Goal: Task Accomplishment & Management: Complete application form

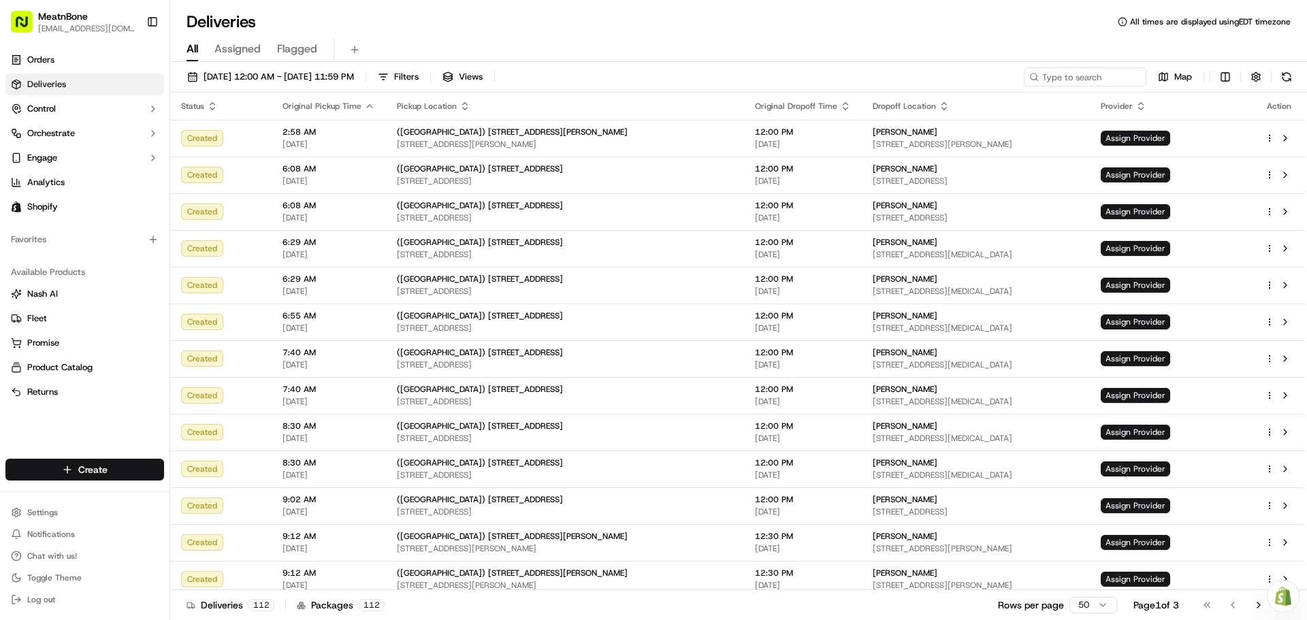
click at [106, 468] on html "MeatnBone [EMAIL_ADDRESS][DOMAIN_NAME] Toggle Sidebar Orders Deliveries Control…" at bounding box center [653, 310] width 1307 height 620
drag, startPoint x: 209, startPoint y: 492, endPoint x: 280, endPoint y: 492, distance: 71.5
click at [209, 492] on link "Delivery" at bounding box center [246, 495] width 152 height 25
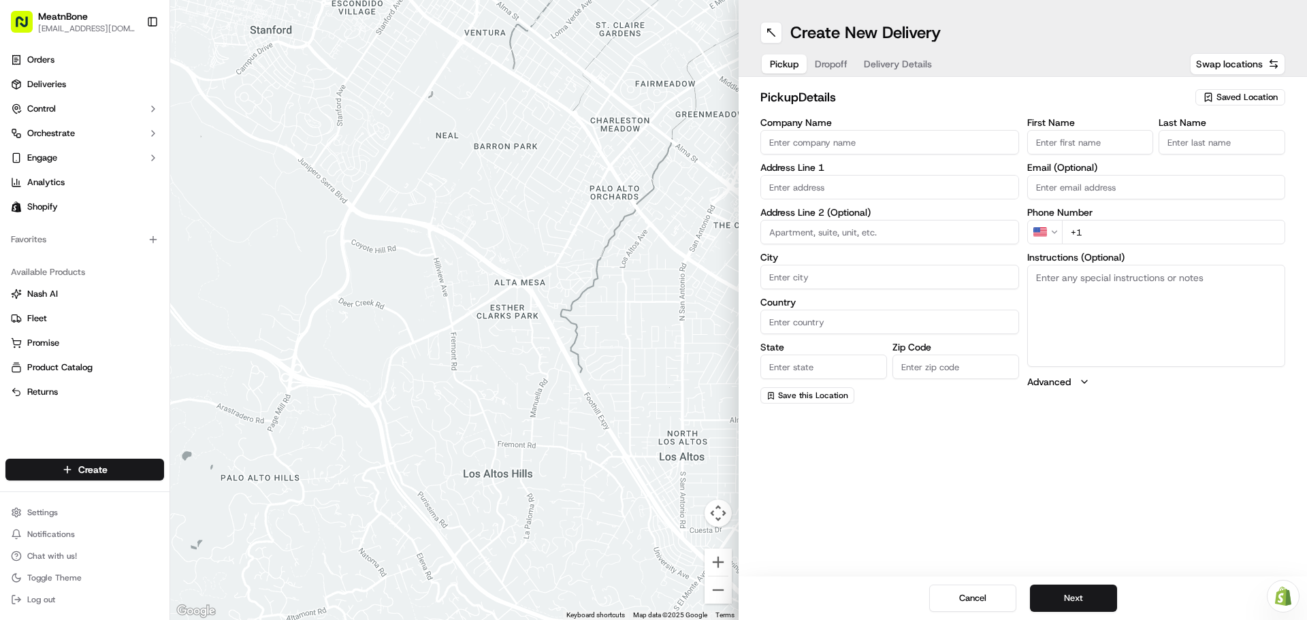
click at [1090, 143] on input "First Name" at bounding box center [1090, 142] width 127 height 25
type input "[PERSON_NAME]"
type input "Meat N Bone"
type input "[STREET_ADDRESS][PERSON_NAME]"
type input "[GEOGRAPHIC_DATA]"
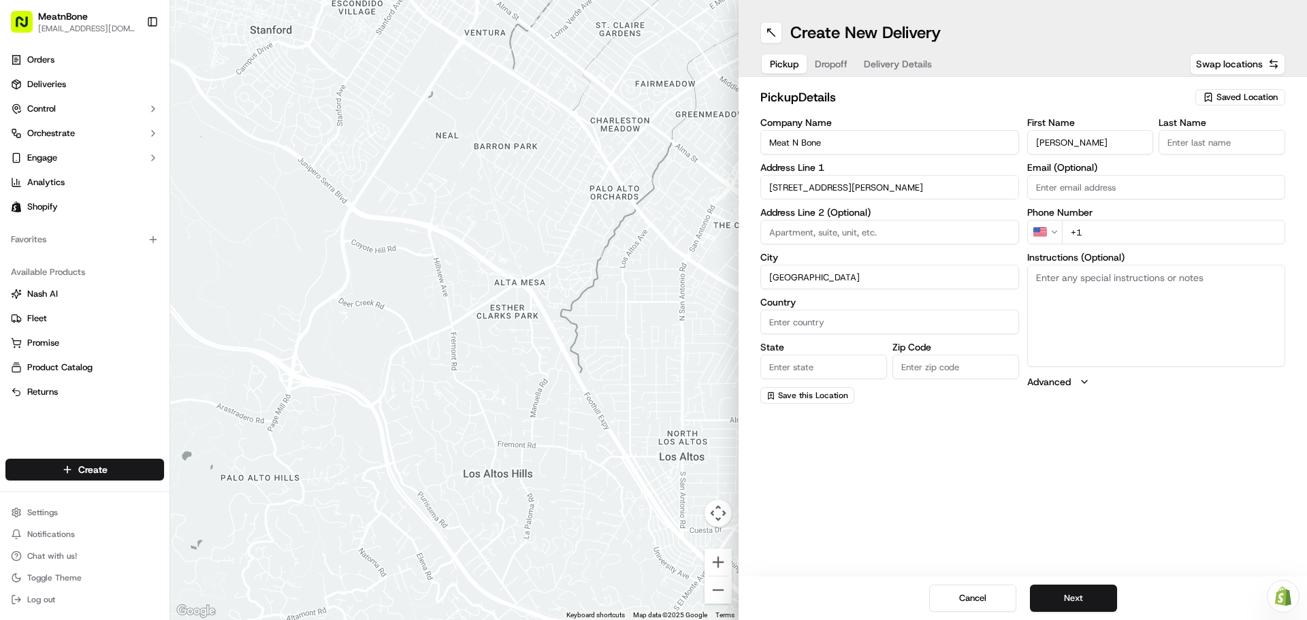
type input "[GEOGRAPHIC_DATA]"
type input "FL"
type input "33156"
type input "[PERSON_NAME]"
type input "[EMAIL_ADDRESS][DOMAIN_NAME]"
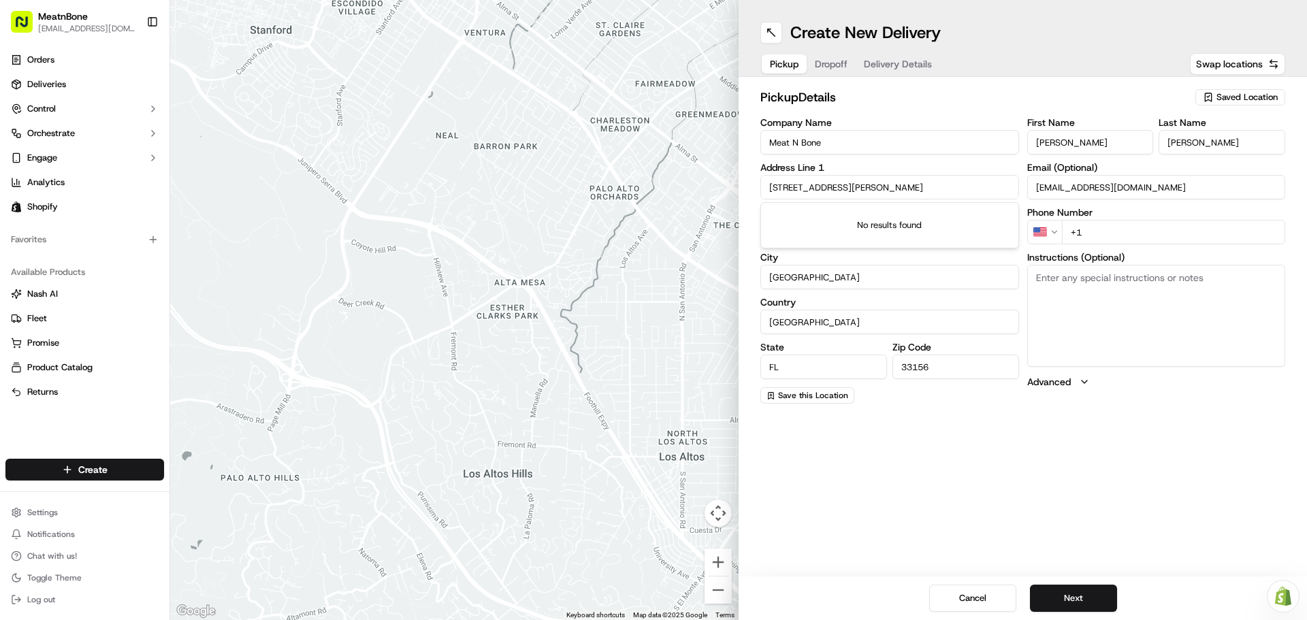
click at [1097, 235] on input "+1" at bounding box center [1174, 232] width 224 height 25
type input "[PHONE_NUMBER]"
click at [1079, 601] on button "Next" at bounding box center [1073, 598] width 87 height 27
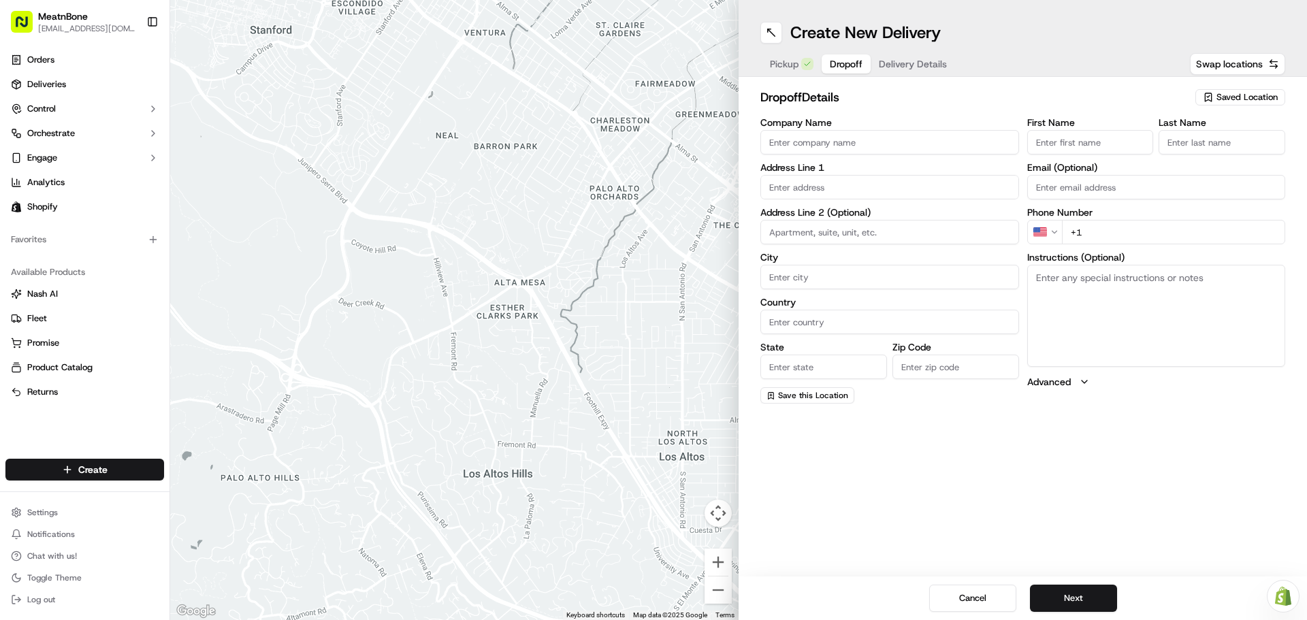
click at [1073, 139] on input "First Name" at bounding box center [1090, 142] width 127 height 25
paste input "[PERSON_NAME]"
type input "[PERSON_NAME]"
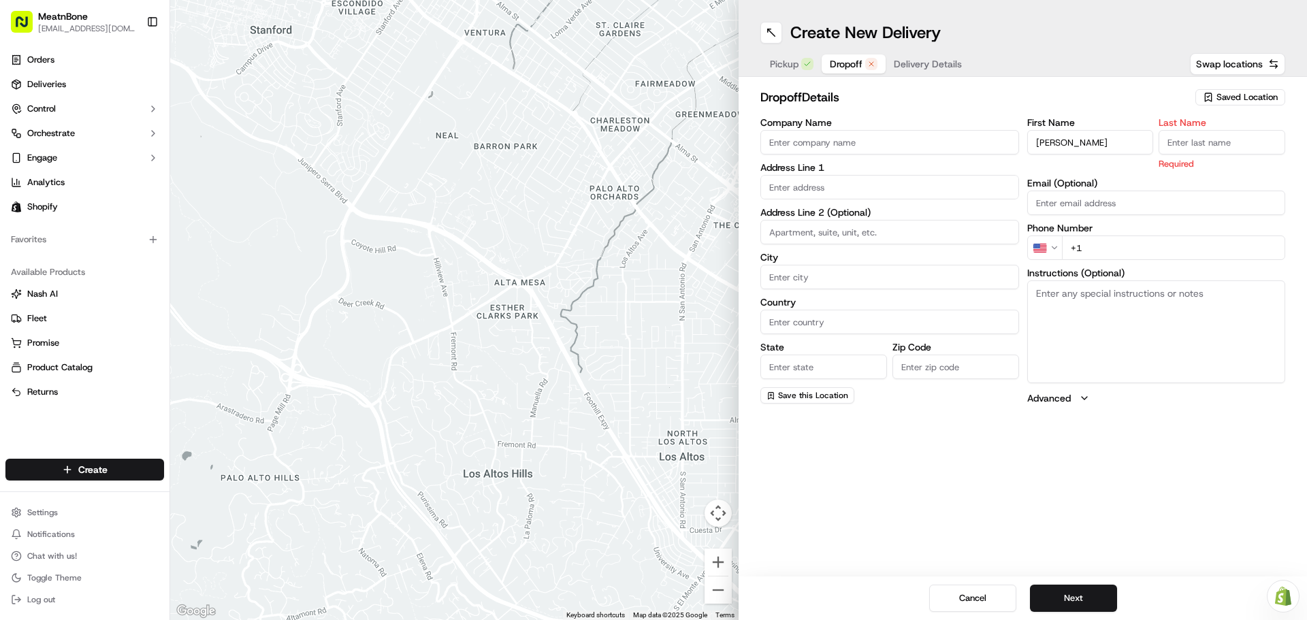
paste input "[PERSON_NAME]"
type input "[PERSON_NAME]"
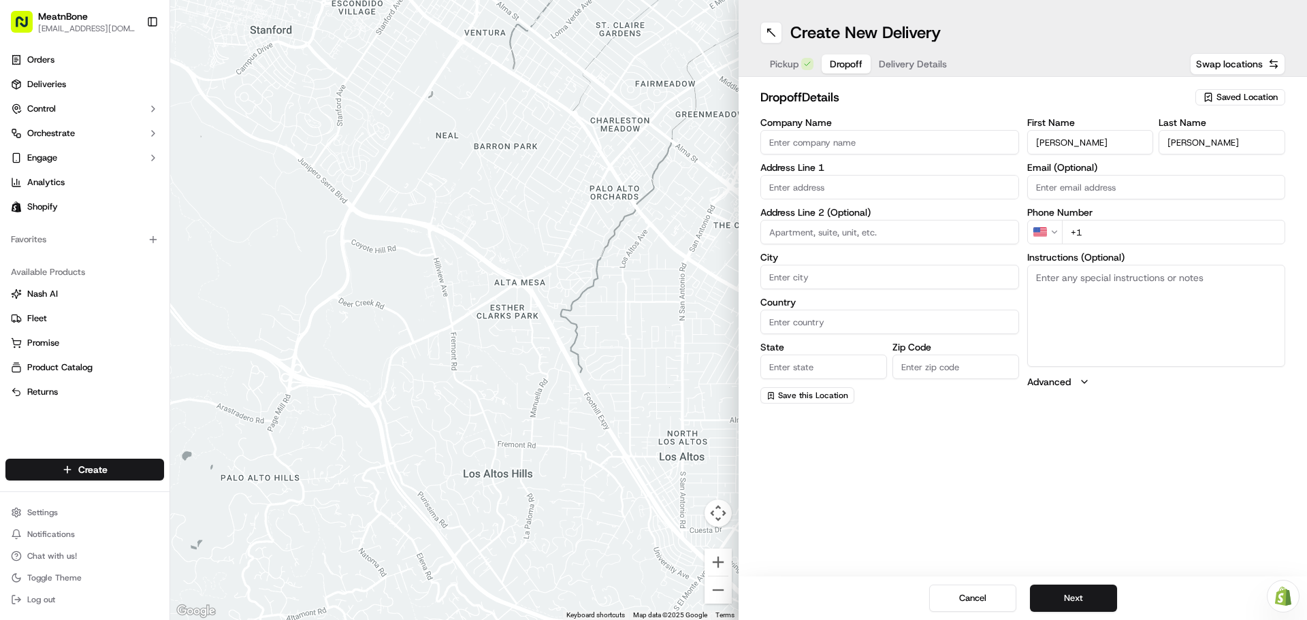
paste input "[PERSON_NAME][EMAIL_ADDRESS][DOMAIN_NAME]"
type input "[PERSON_NAME][EMAIL_ADDRESS][DOMAIN_NAME]"
click at [1092, 231] on input "+1" at bounding box center [1174, 232] width 224 height 25
paste input "[PHONE_NUMBER]"
type input "[PHONE_NUMBER]"
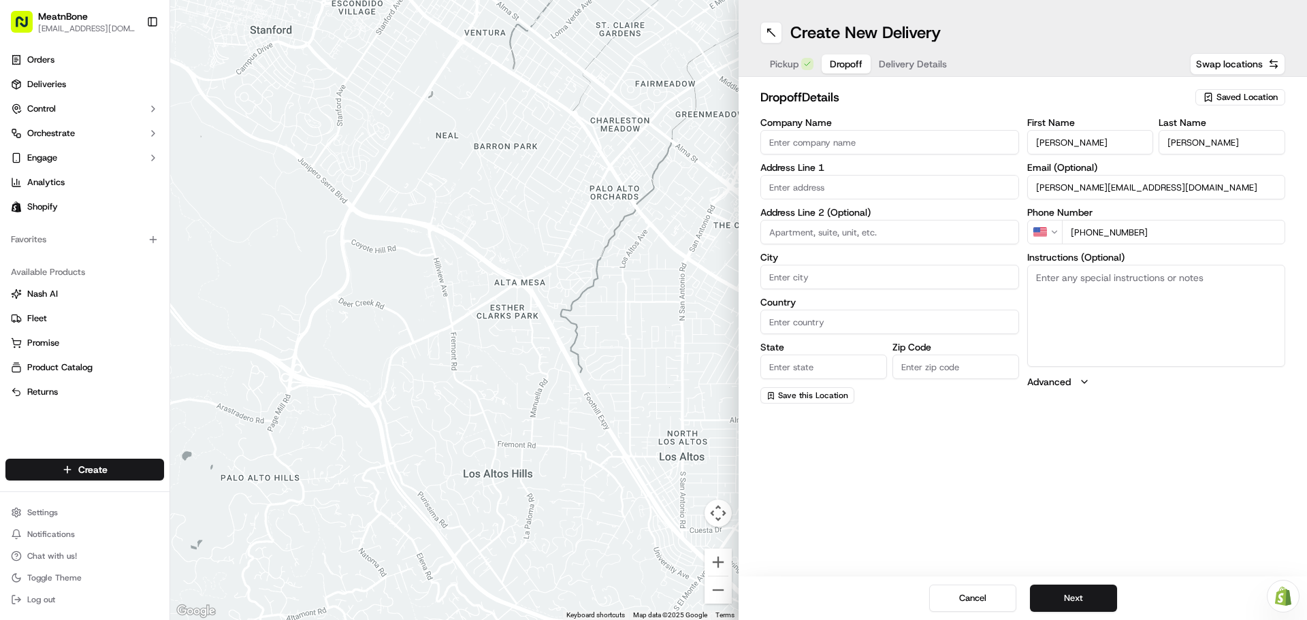
click at [878, 188] on input "text" at bounding box center [889, 187] width 259 height 25
paste input "[STREET_ADDRESS][PERSON_NAME]"
click at [831, 217] on div "[STREET_ADDRESS][PERSON_NAME]" at bounding box center [890, 216] width 252 height 20
type input "[STREET_ADDRESS][PERSON_NAME]"
type input "[GEOGRAPHIC_DATA]"
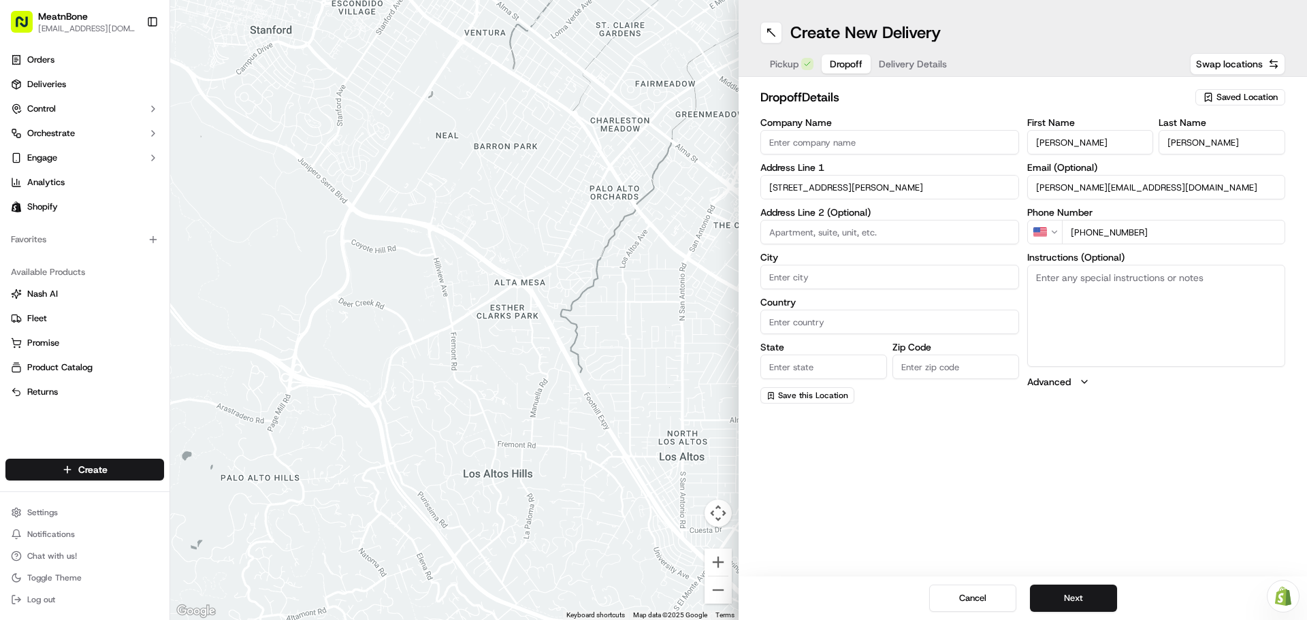
type input "[GEOGRAPHIC_DATA]"
type input "FL"
type input "33143"
type input "[STREET_ADDRESS][PERSON_NAME]"
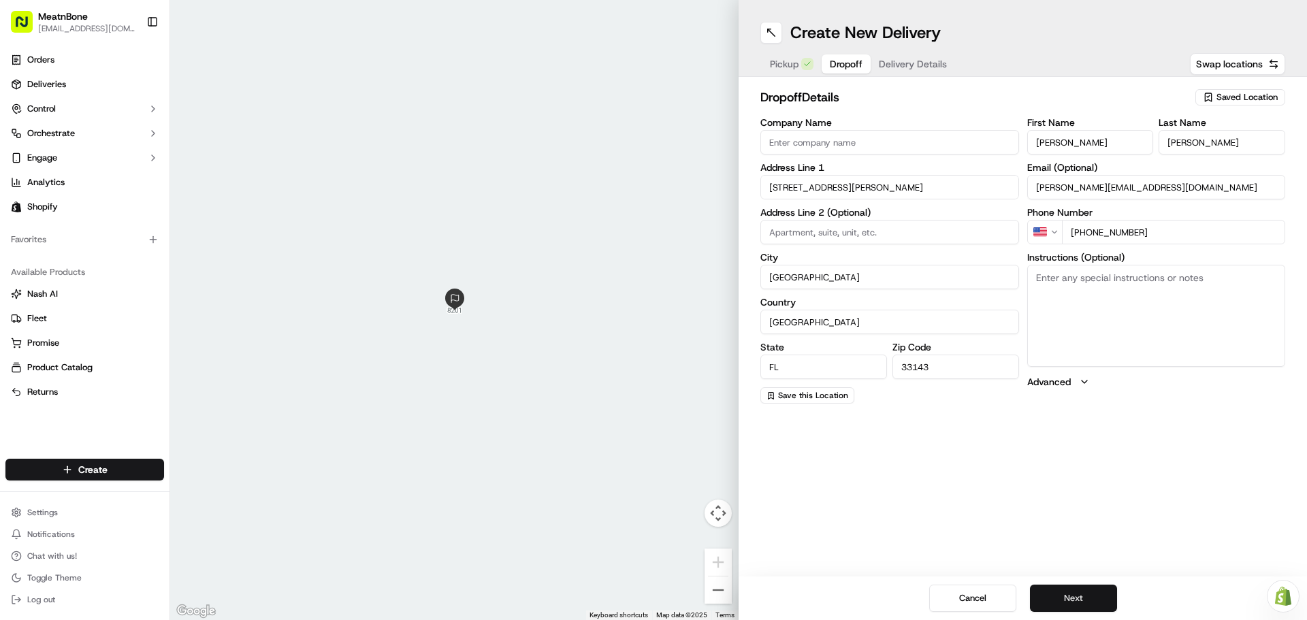
click at [1073, 597] on button "Next" at bounding box center [1073, 598] width 87 height 27
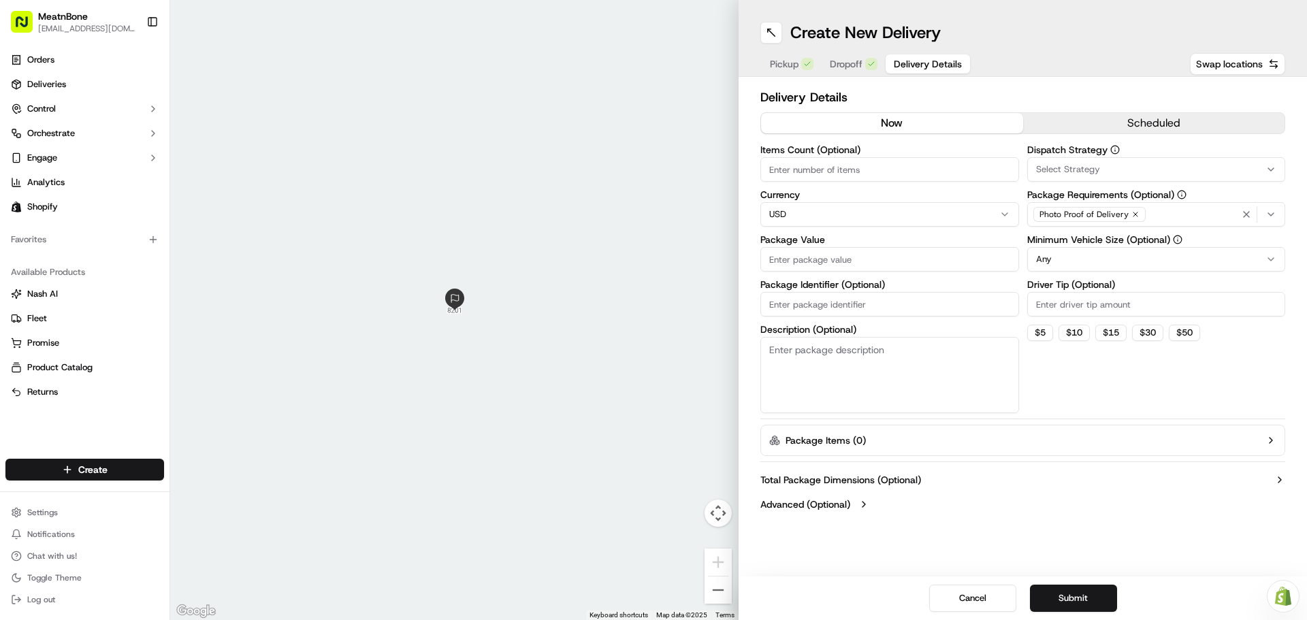
click at [826, 167] on input "Items Count (Optional)" at bounding box center [889, 169] width 259 height 25
type input "5"
click at [813, 259] on input "Package Value" at bounding box center [889, 259] width 259 height 25
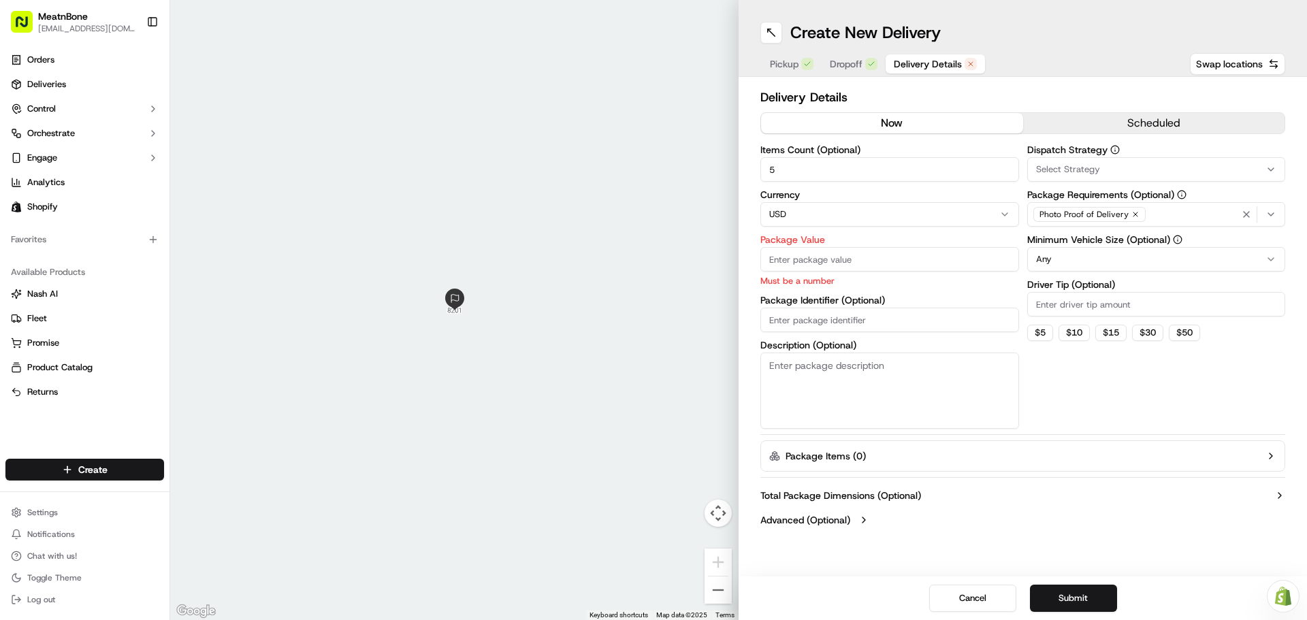
paste input "222.48"
type input "222.48"
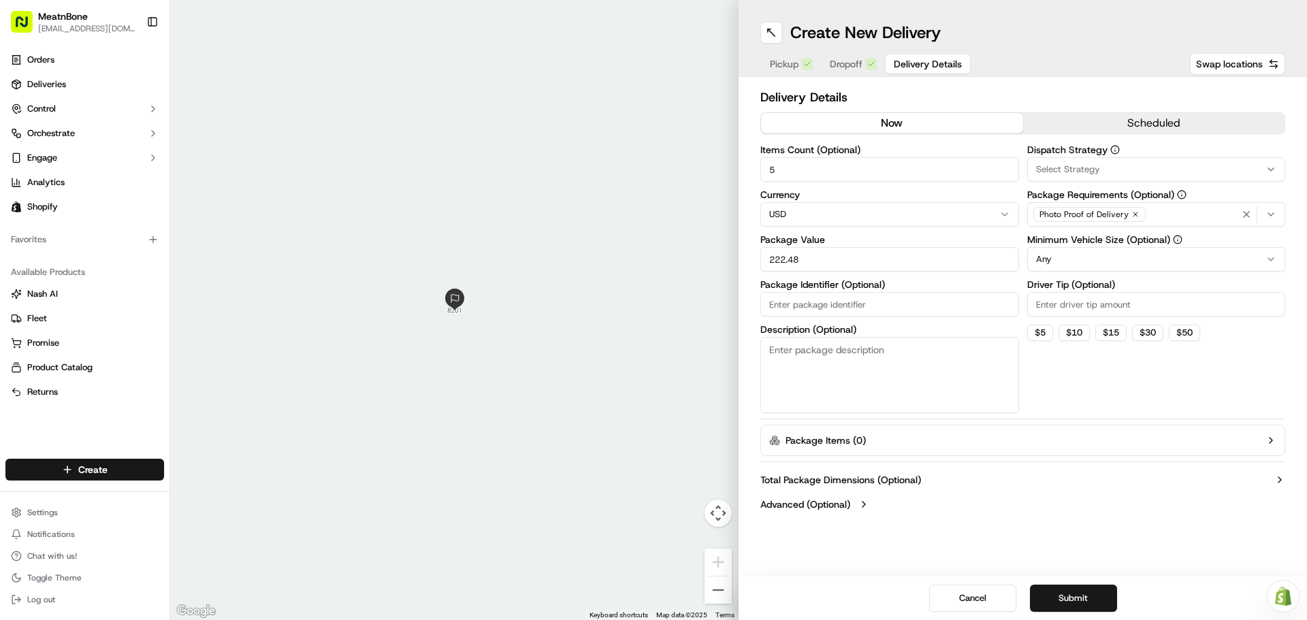
drag, startPoint x: 807, startPoint y: 323, endPoint x: 834, endPoint y: 296, distance: 37.5
click at [807, 323] on div "Items Count (Optional) 5 Currency USD Package Value 222.48 Package Identifier (…" at bounding box center [889, 279] width 259 height 268
paste input "256339"
type input "256339"
click at [1063, 599] on button "Submit" at bounding box center [1073, 598] width 87 height 27
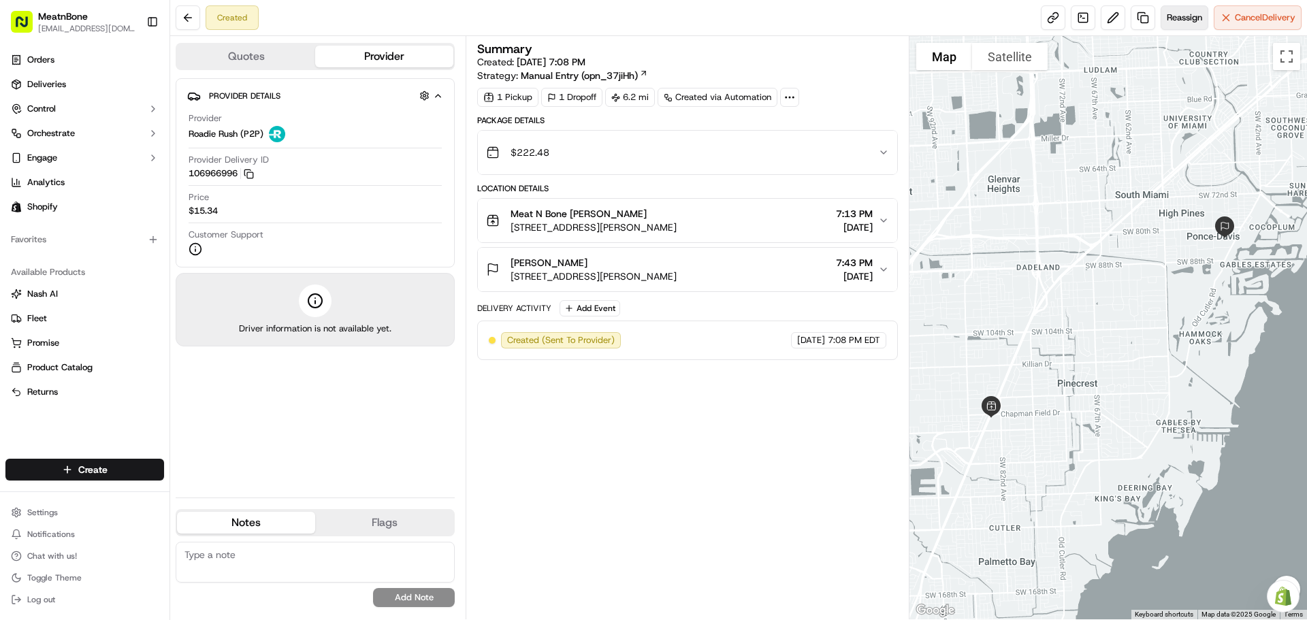
click at [1173, 12] on span "Reassign" at bounding box center [1184, 18] width 35 height 12
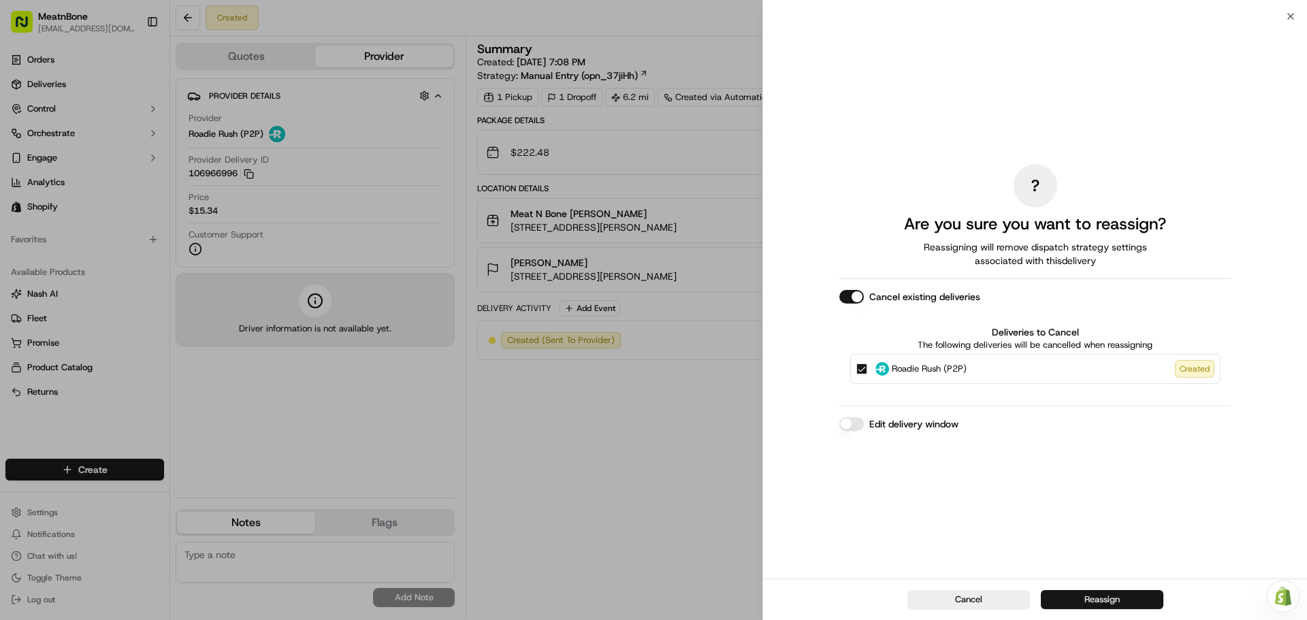
click at [1105, 598] on button "Reassign" at bounding box center [1102, 599] width 123 height 19
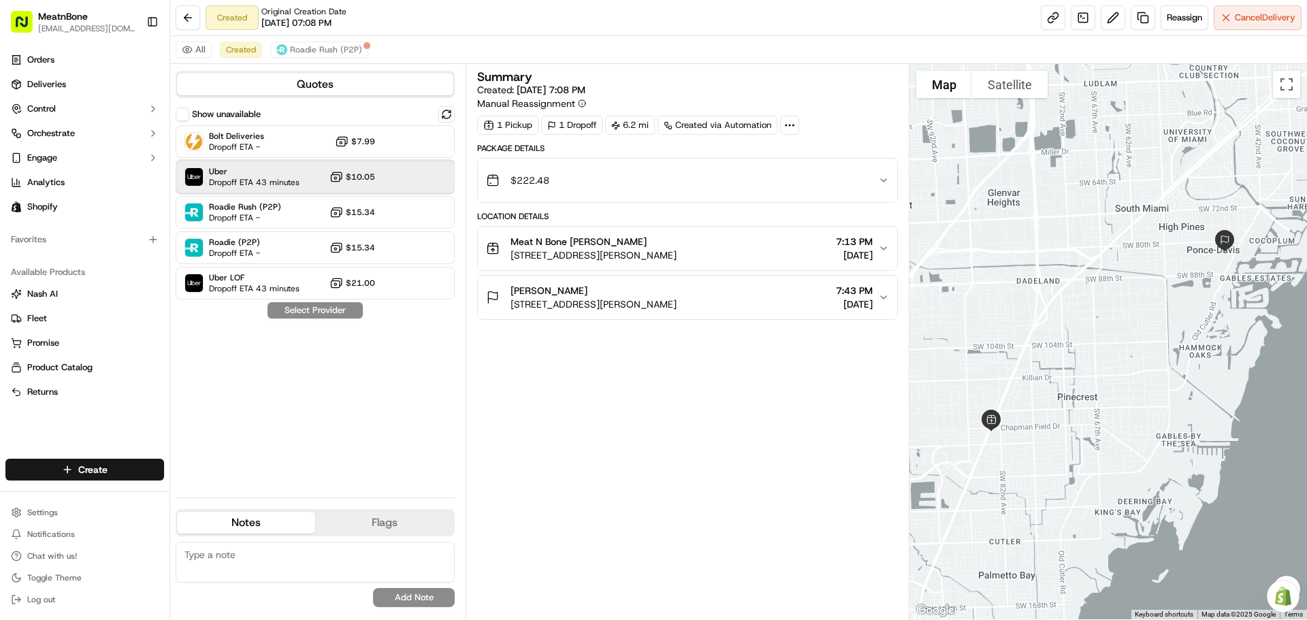
click at [406, 178] on div at bounding box center [413, 177] width 16 height 16
click at [350, 310] on button "Assign Provider" at bounding box center [315, 310] width 97 height 16
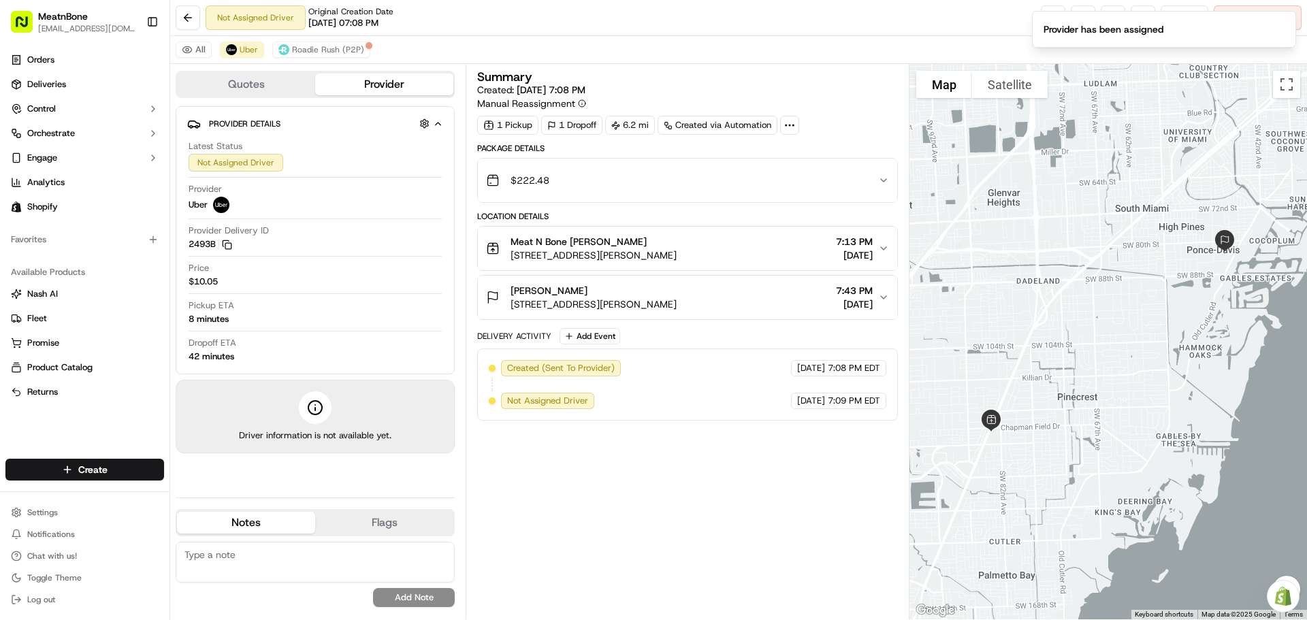
click at [880, 182] on icon "button" at bounding box center [883, 180] width 11 height 11
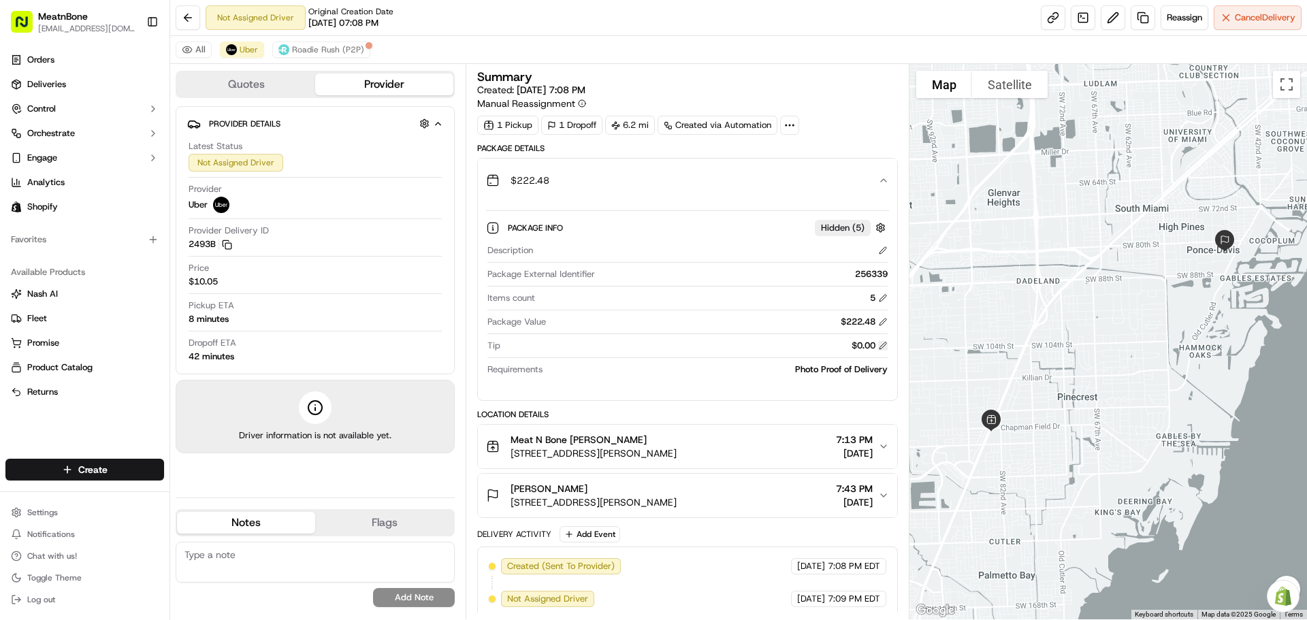
click at [883, 346] on button at bounding box center [883, 346] width 10 height 10
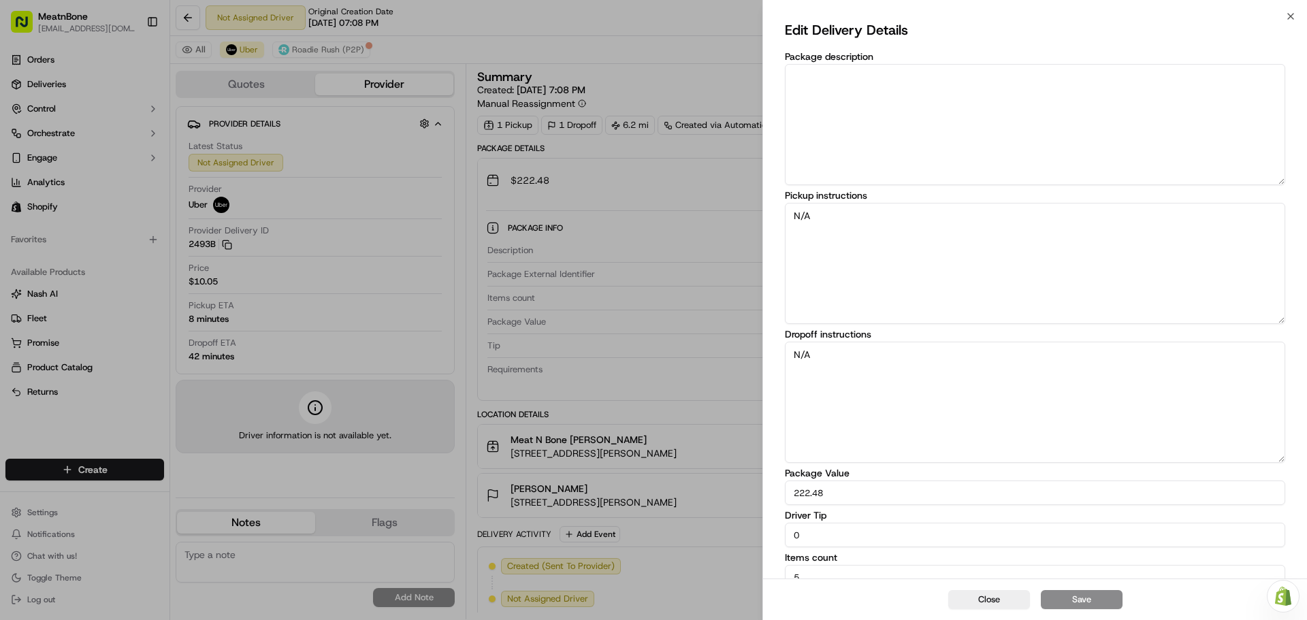
drag, startPoint x: 844, startPoint y: 530, endPoint x: 761, endPoint y: 530, distance: 83.0
click at [761, 530] on body "MeatnBone [EMAIL_ADDRESS][DOMAIN_NAME] Toggle Sidebar Orders Deliveries Control…" at bounding box center [653, 310] width 1307 height 620
type input "10"
click at [1090, 597] on button "Save" at bounding box center [1082, 599] width 82 height 19
